Goal: Communication & Community: Ask a question

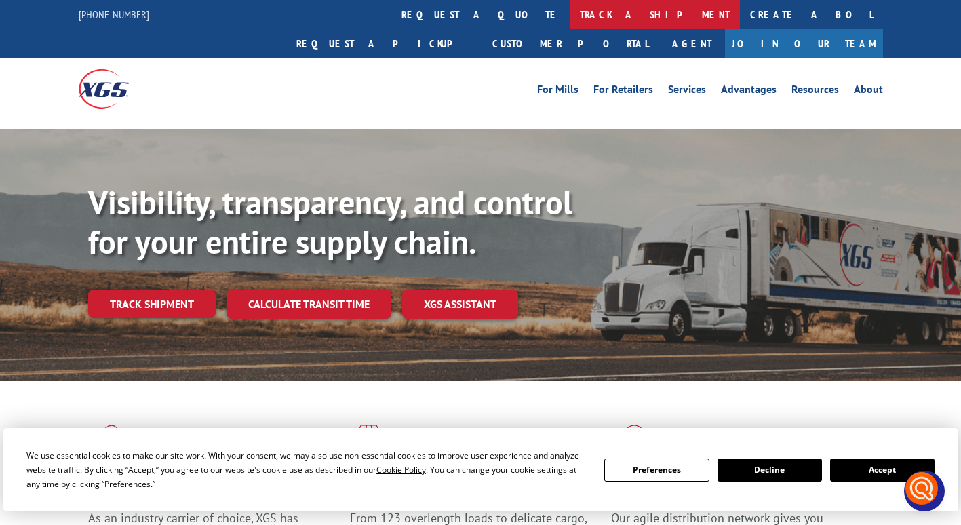
click at [570, 18] on link "track a shipment" at bounding box center [655, 14] width 170 height 29
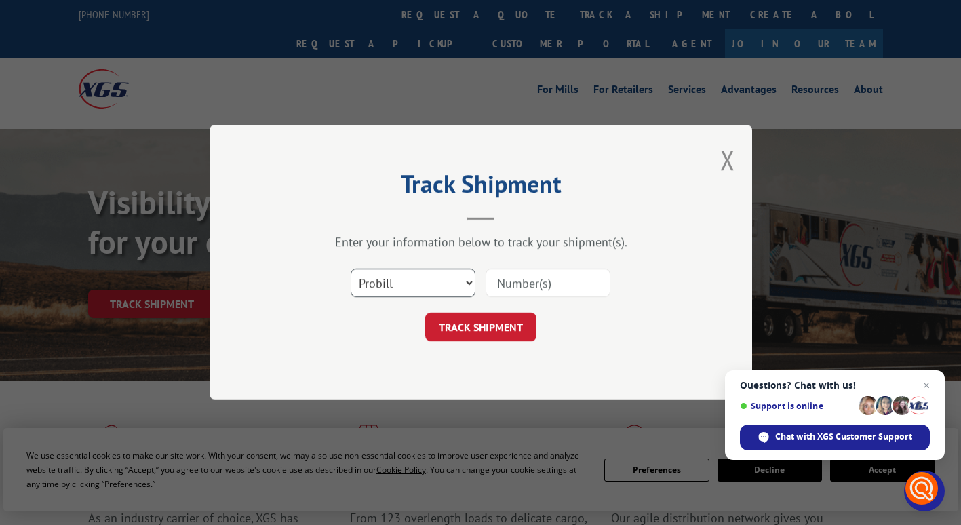
click at [454, 283] on select "Select category... Probill BOL PO" at bounding box center [413, 283] width 125 height 28
select select "bol"
click at [351, 269] on select "Select category... Probill BOL PO" at bounding box center [413, 283] width 125 height 28
click at [527, 284] on input at bounding box center [548, 283] width 125 height 28
click at [758, 85] on div "Track Shipment Enter your information below to track your shipment(s). Select c…" at bounding box center [480, 262] width 961 height 525
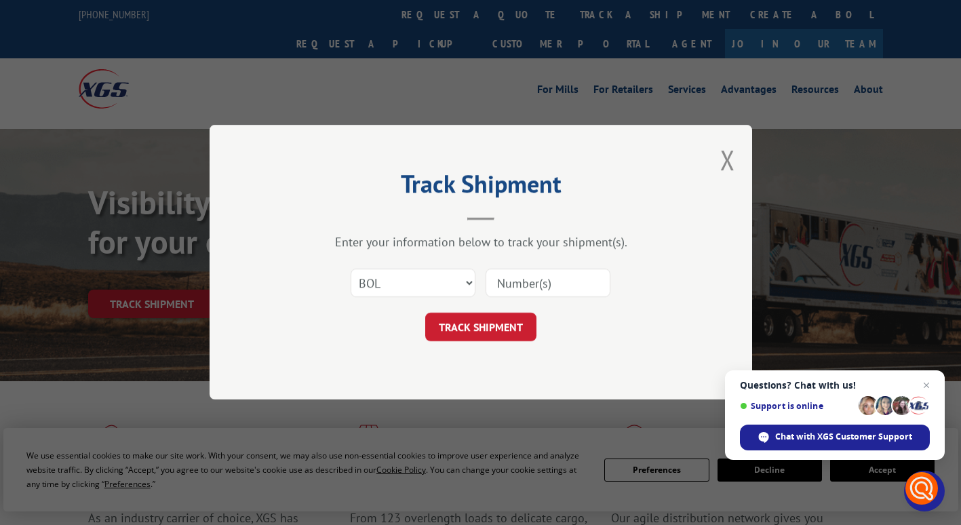
click at [758, 85] on div "Track Shipment Enter your information below to track your shipment(s). Select c…" at bounding box center [480, 262] width 961 height 525
click at [710, 161] on div "Track Shipment Enter your information below to track your shipment(s). Select c…" at bounding box center [481, 262] width 543 height 275
click at [733, 155] on button "Close modal" at bounding box center [727, 160] width 15 height 36
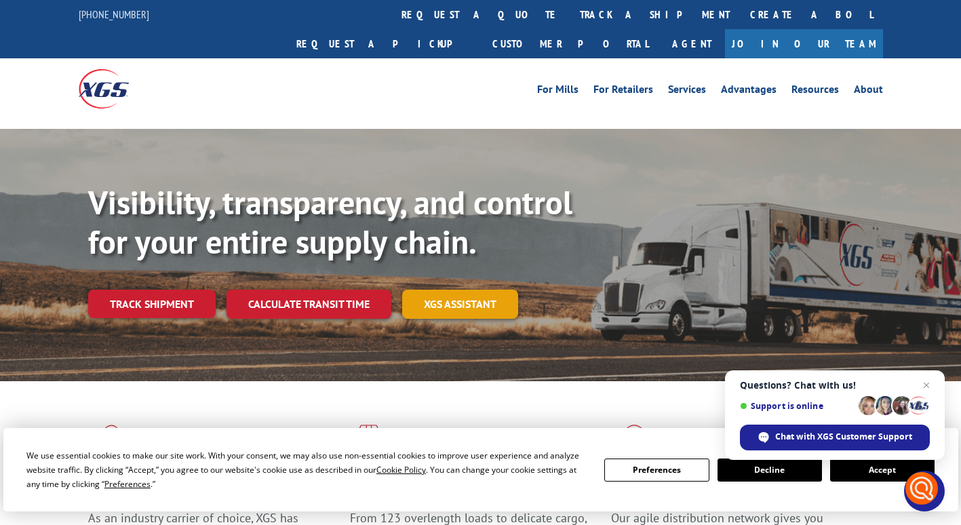
click at [432, 290] on link "XGS ASSISTANT" at bounding box center [460, 304] width 116 height 29
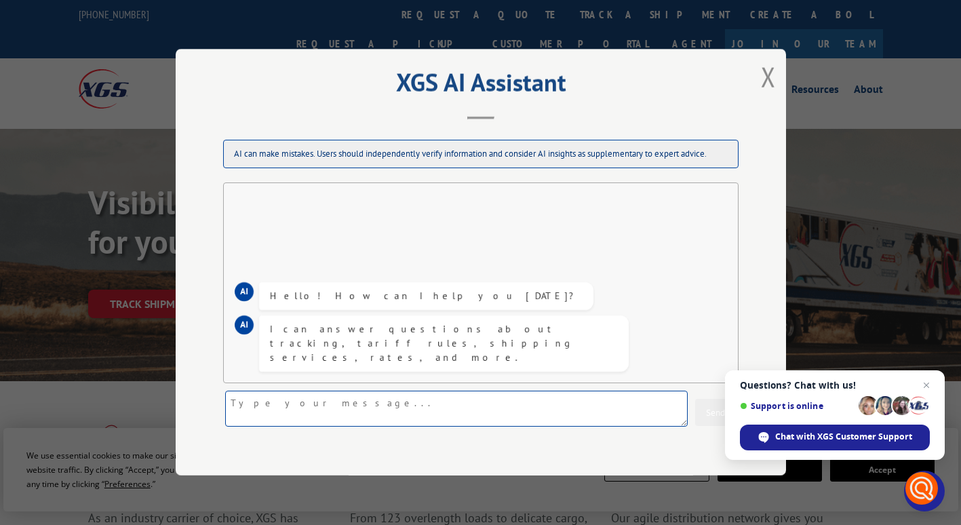
click at [330, 415] on textarea at bounding box center [456, 409] width 463 height 36
type textarea "BOL 5992082"
click at [709, 412] on button "Send" at bounding box center [715, 413] width 41 height 27
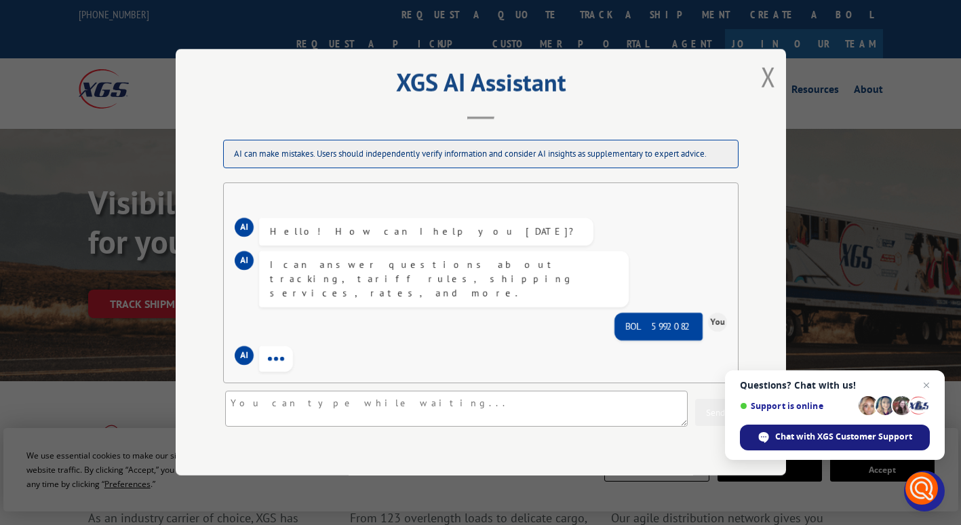
click at [828, 441] on span "Chat with XGS Customer Support" at bounding box center [843, 437] width 137 height 12
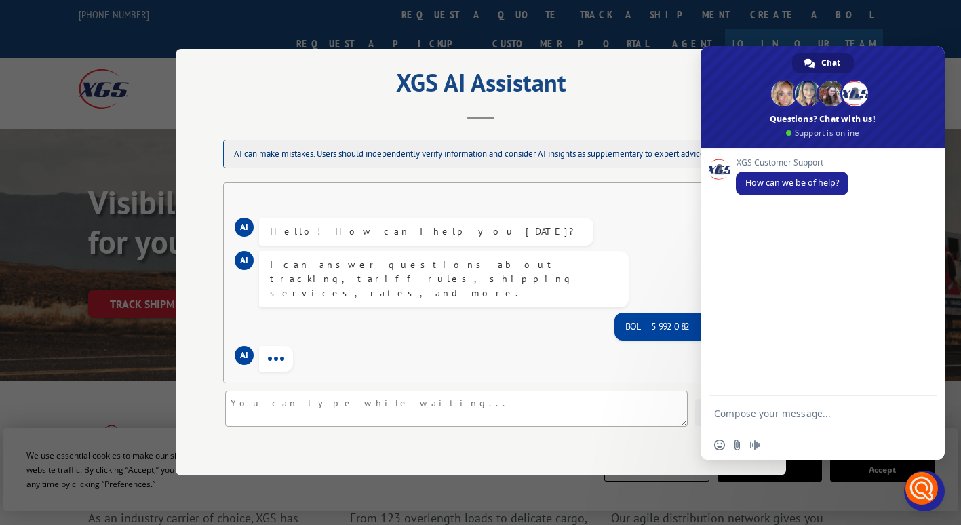
click at [803, 421] on textarea "Compose your message..." at bounding box center [809, 413] width 190 height 34
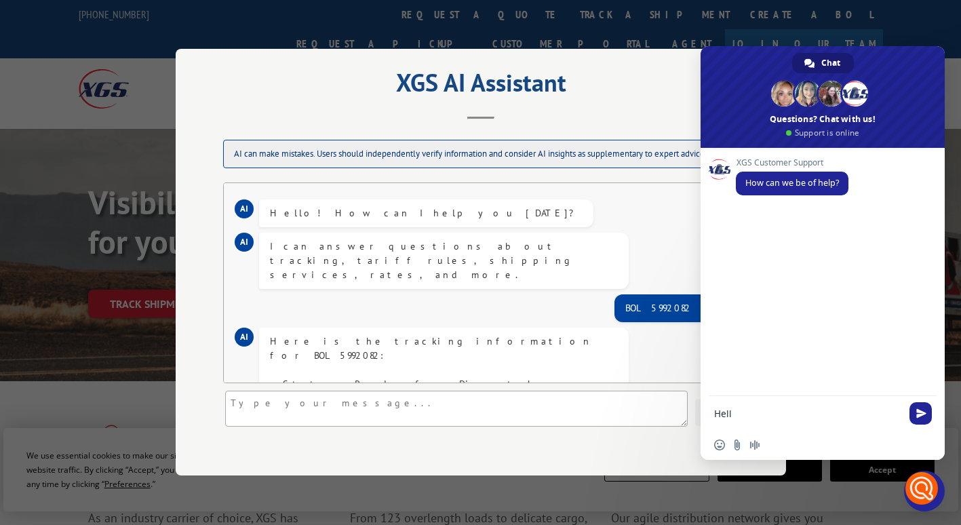
scroll to position [126, 0]
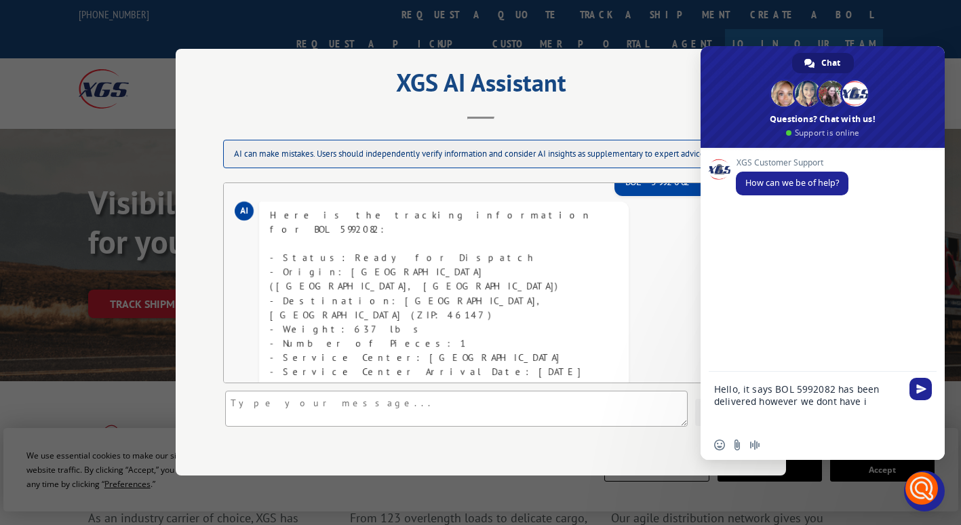
type textarea "Hello, it says BOL 5992082 has been delivered however we dont have it"
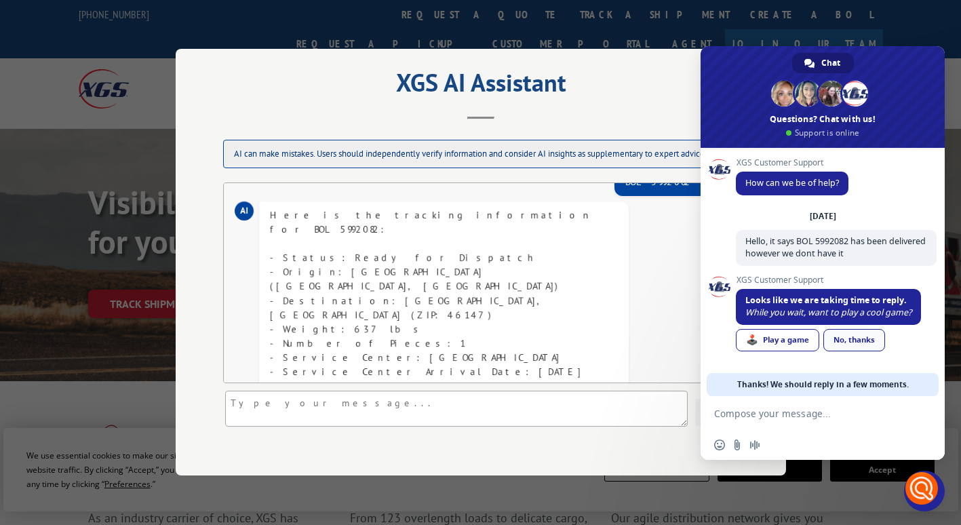
click at [855, 336] on link "No, thanks" at bounding box center [855, 340] width 62 height 22
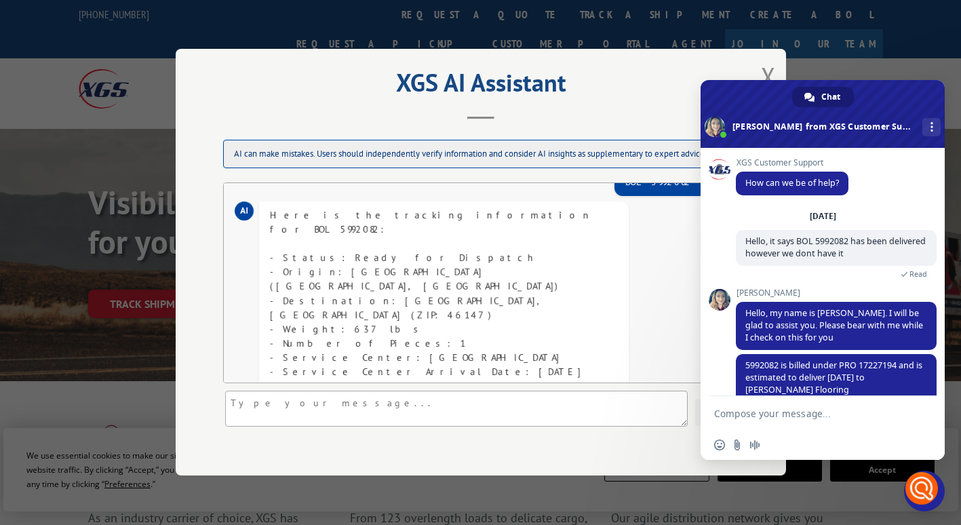
scroll to position [24, 0]
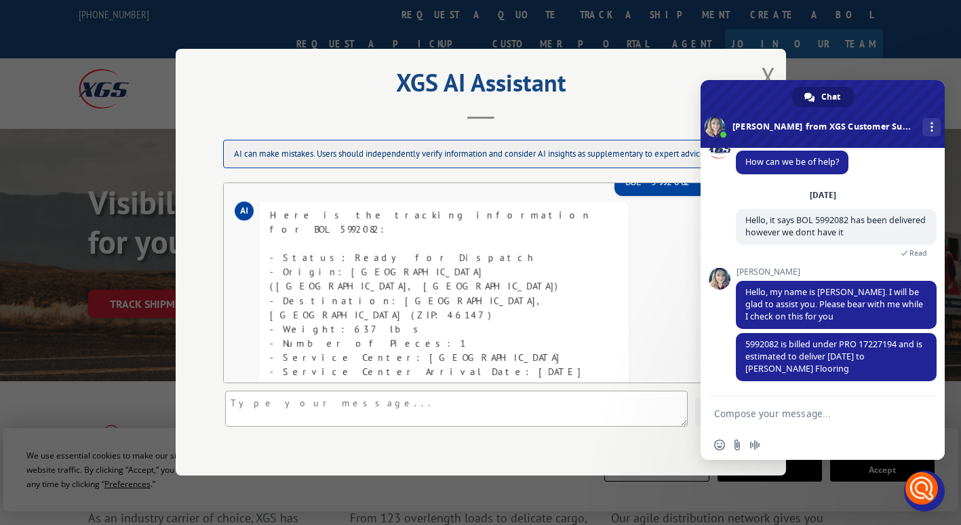
click at [765, 399] on textarea "Compose your message..." at bounding box center [809, 413] width 190 height 34
type textarea "Thank you"
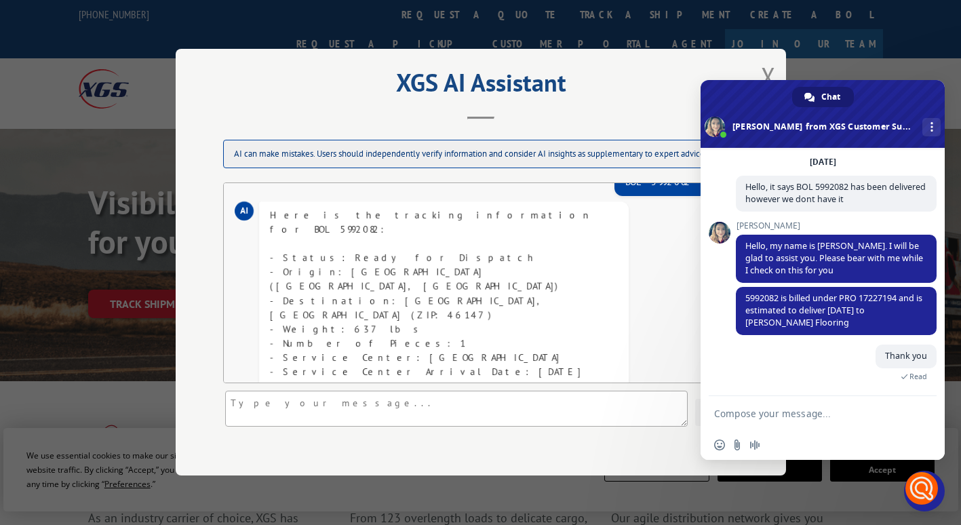
scroll to position [117, 0]
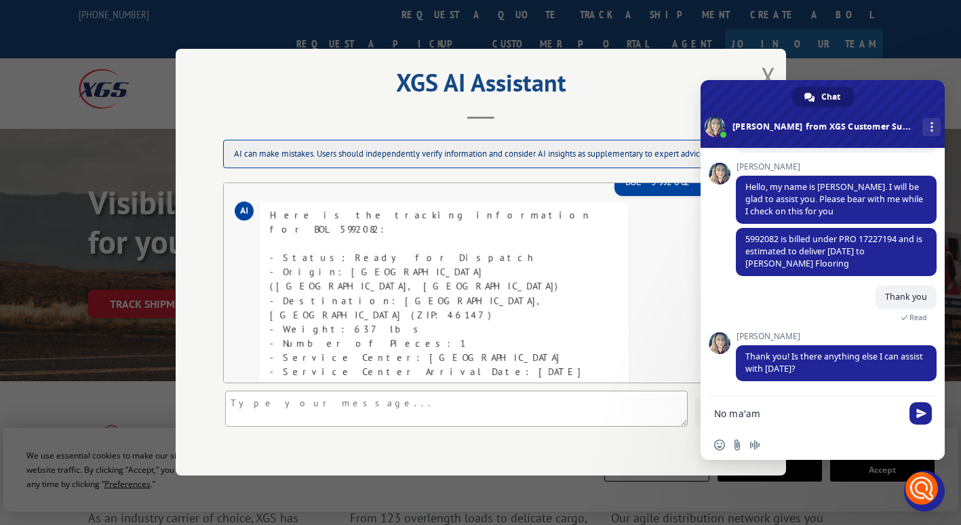
type textarea "No ma'am"
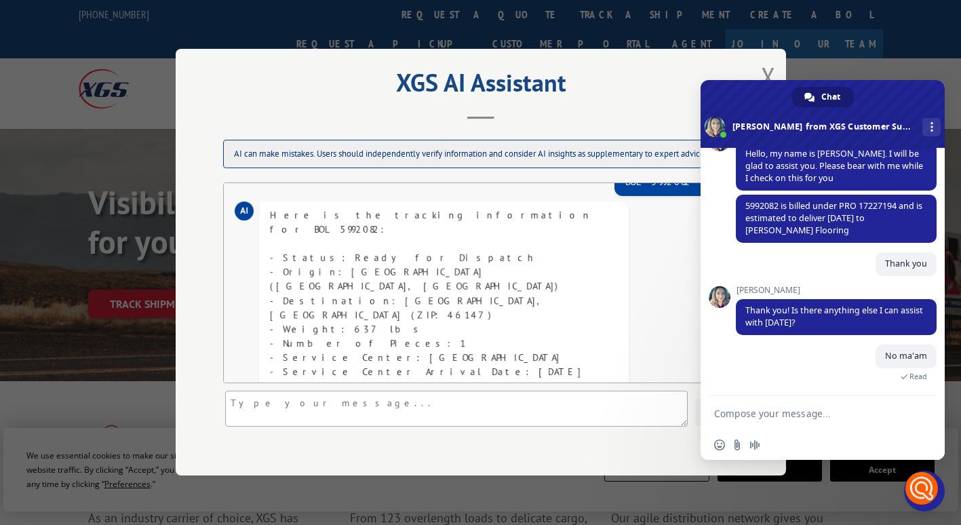
scroll to position [260, 0]
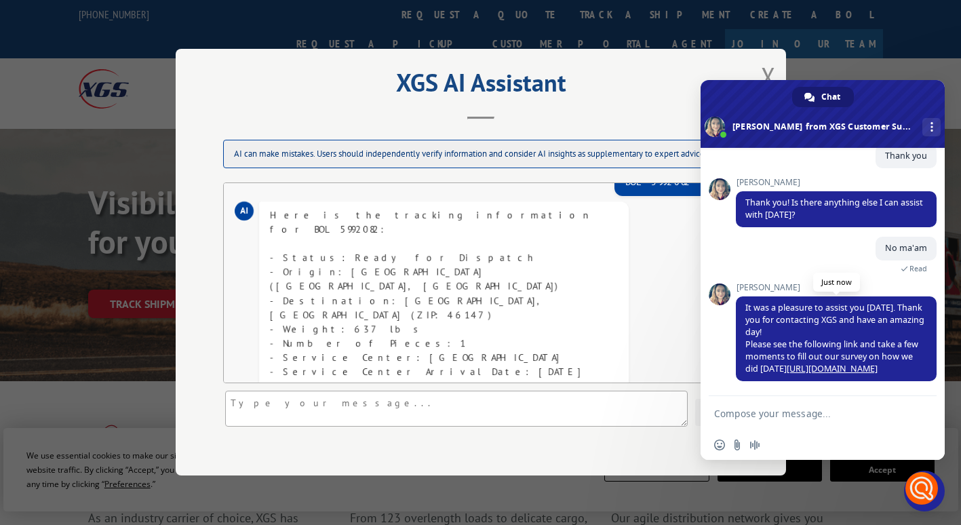
click at [830, 372] on link "[URL][DOMAIN_NAME]" at bounding box center [832, 369] width 91 height 12
